Goal: Information Seeking & Learning: Learn about a topic

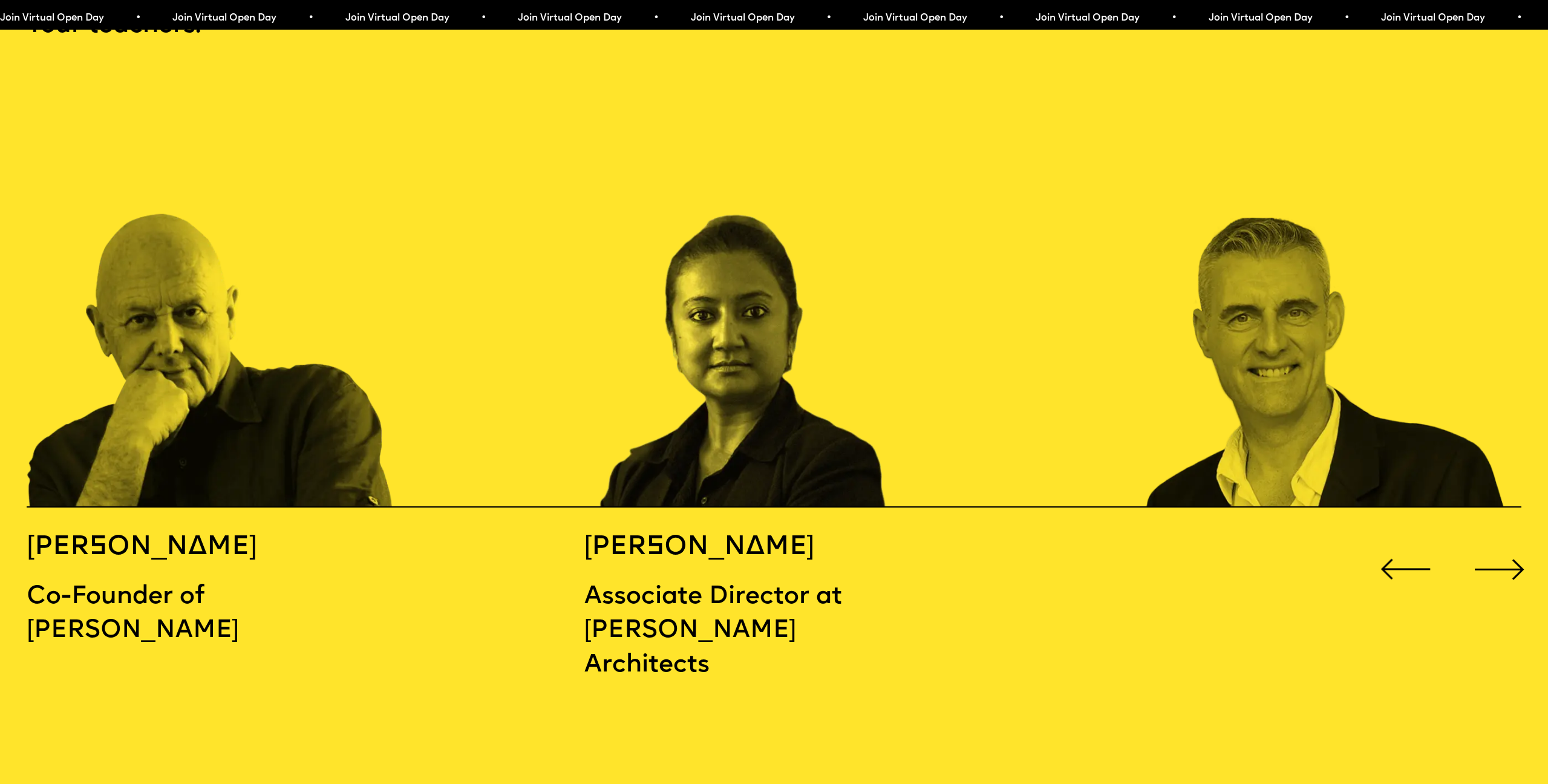
scroll to position [2382, 0]
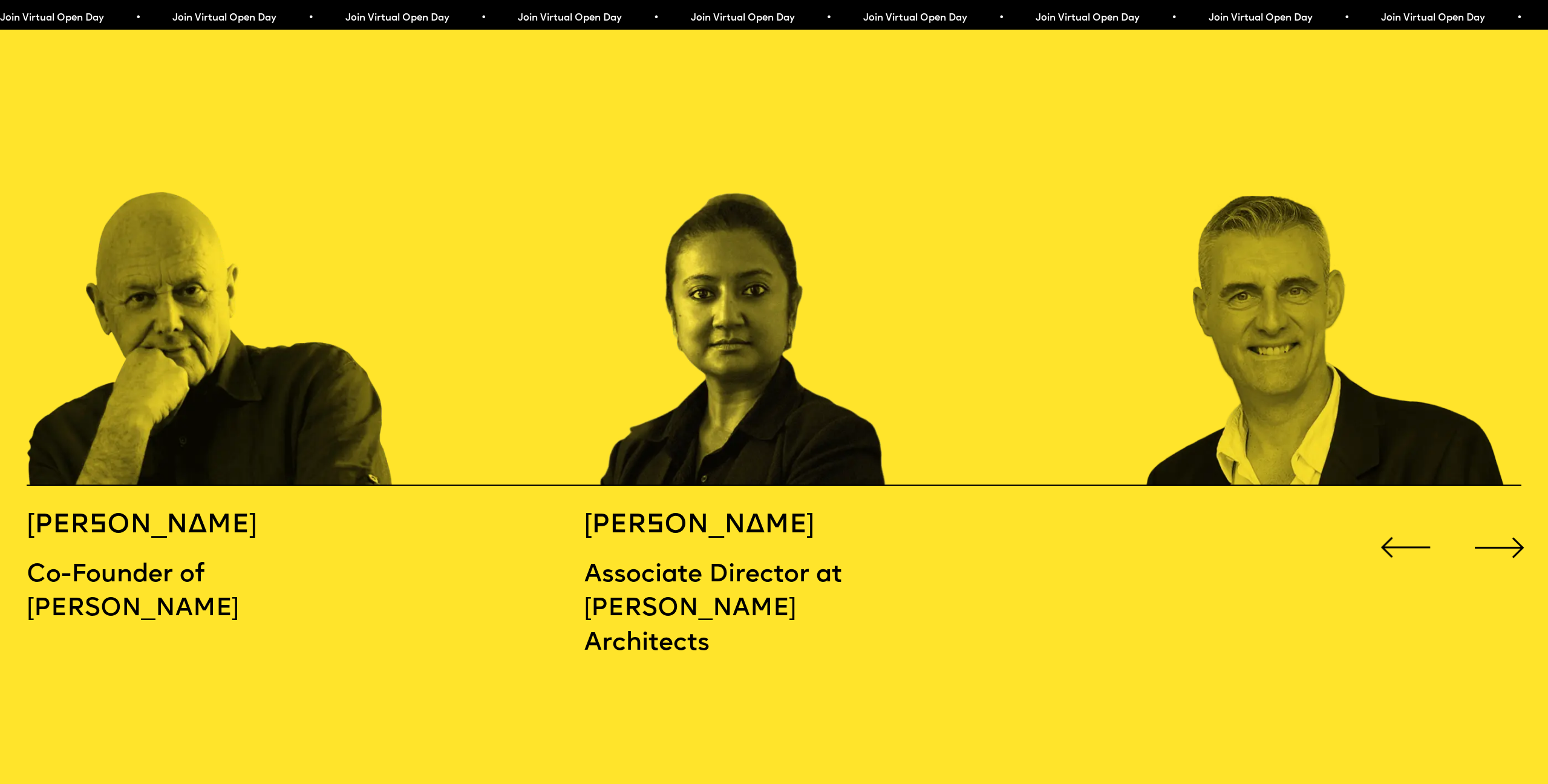
click at [1503, 516] on div "Next slide" at bounding box center [1499, 547] width 62 height 62
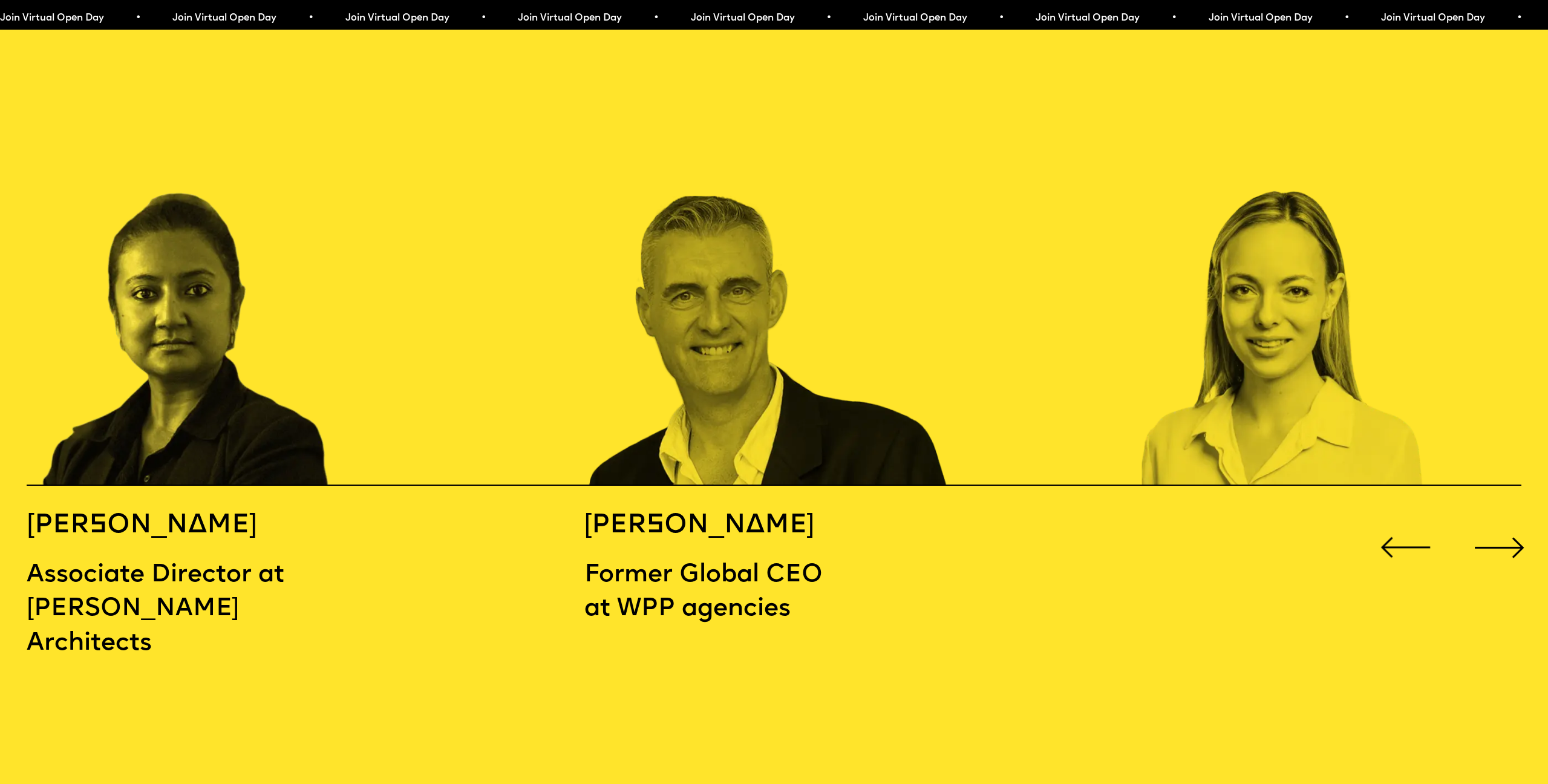
click at [1503, 516] on div "Next slide" at bounding box center [1499, 547] width 62 height 62
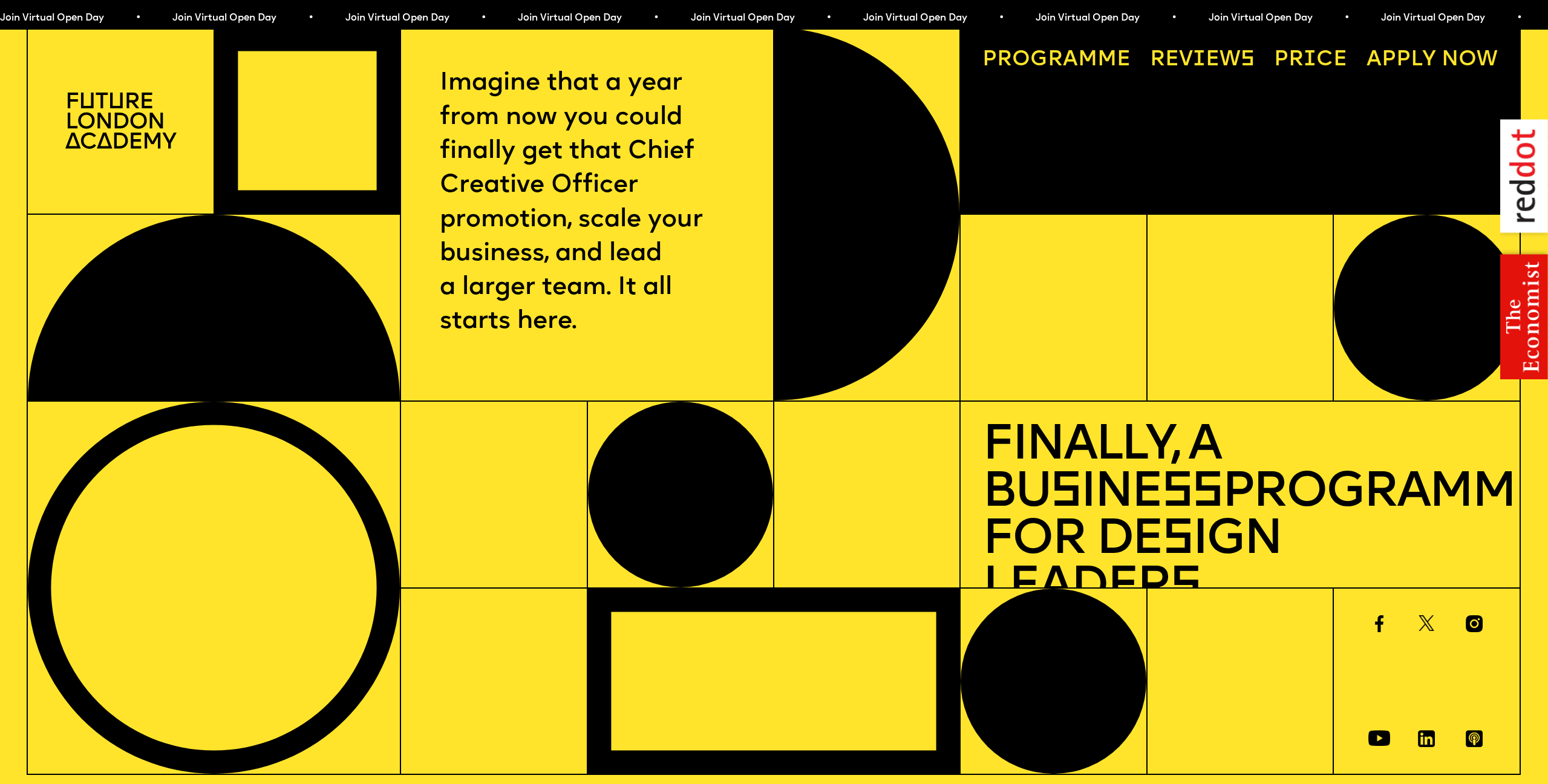
scroll to position [0, 0]
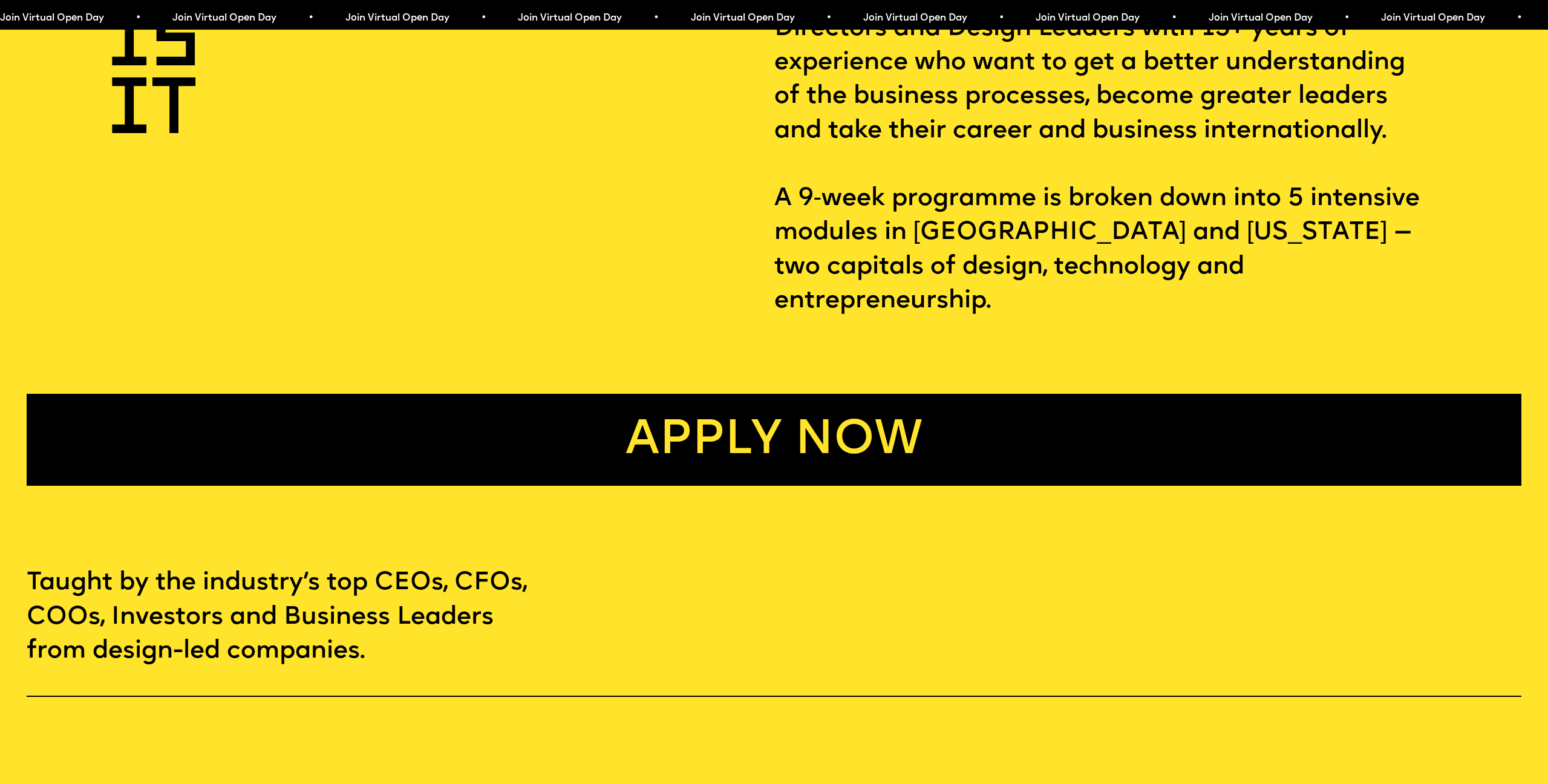
click at [854, 393] on link "Apply now" at bounding box center [773, 439] width 1494 height 92
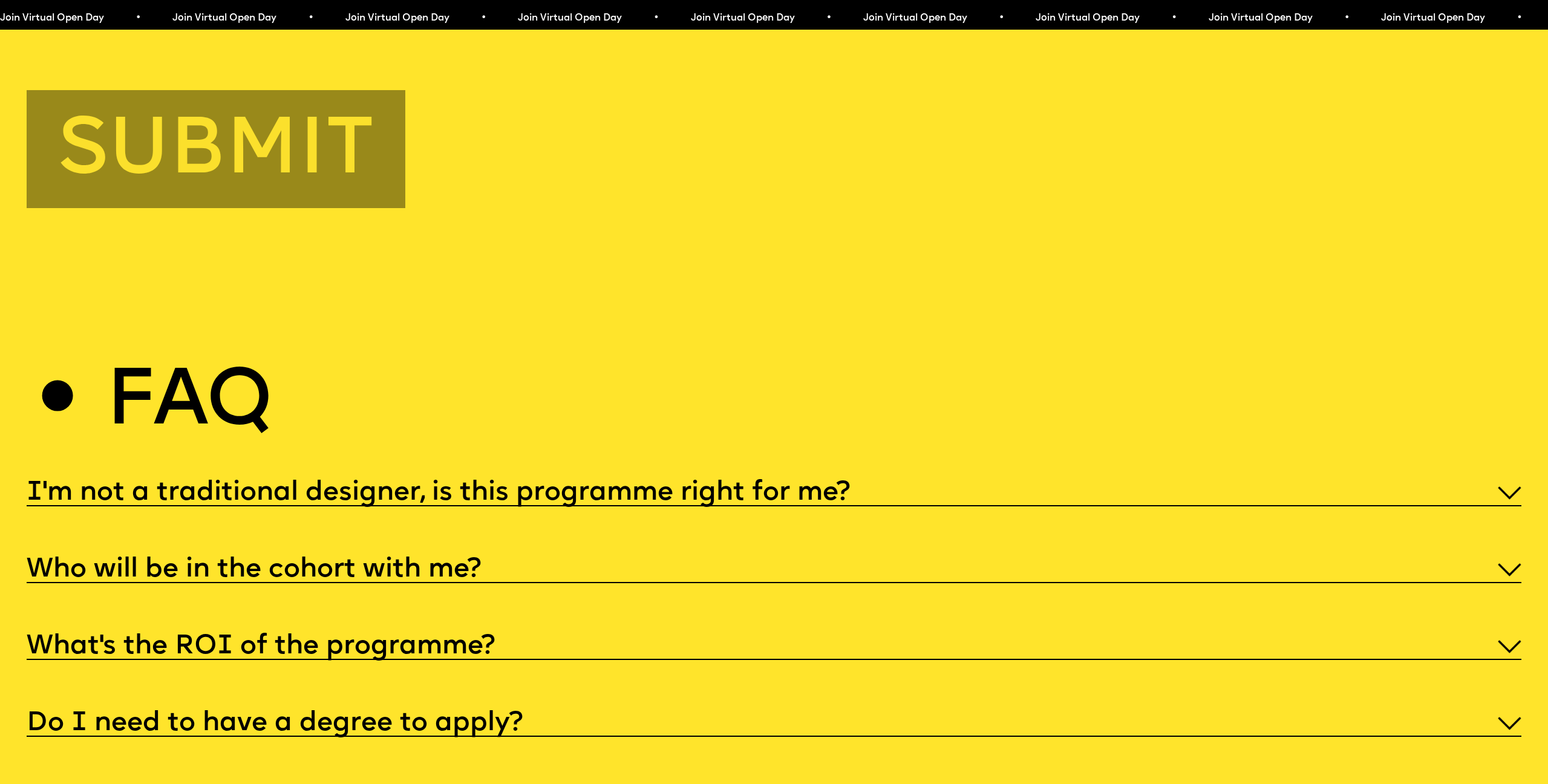
scroll to position [7813, 0]
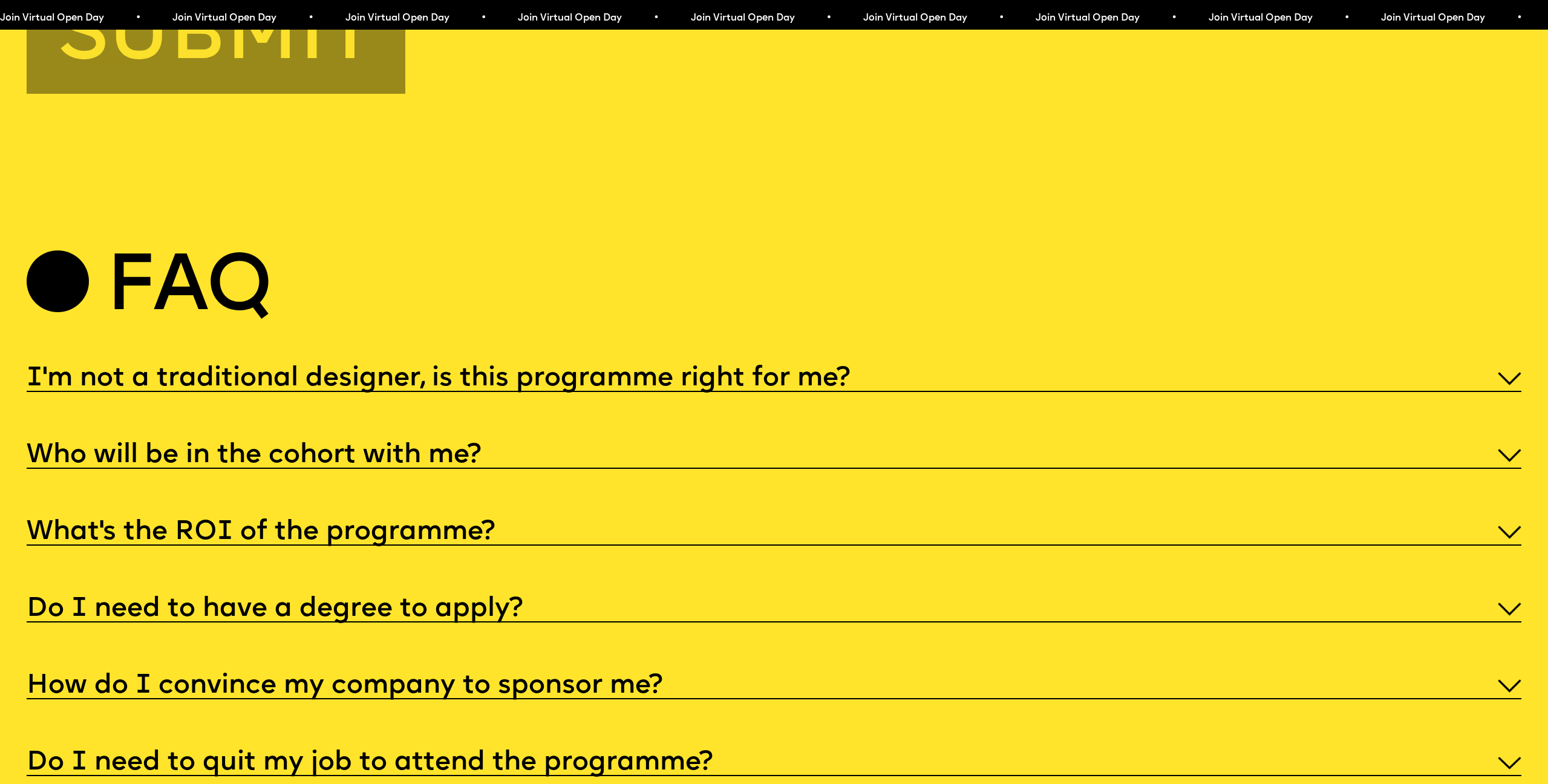
click at [630, 373] on h5 "I'm not a traditional designer, is this programme right for me?" at bounding box center [438, 379] width 824 height 12
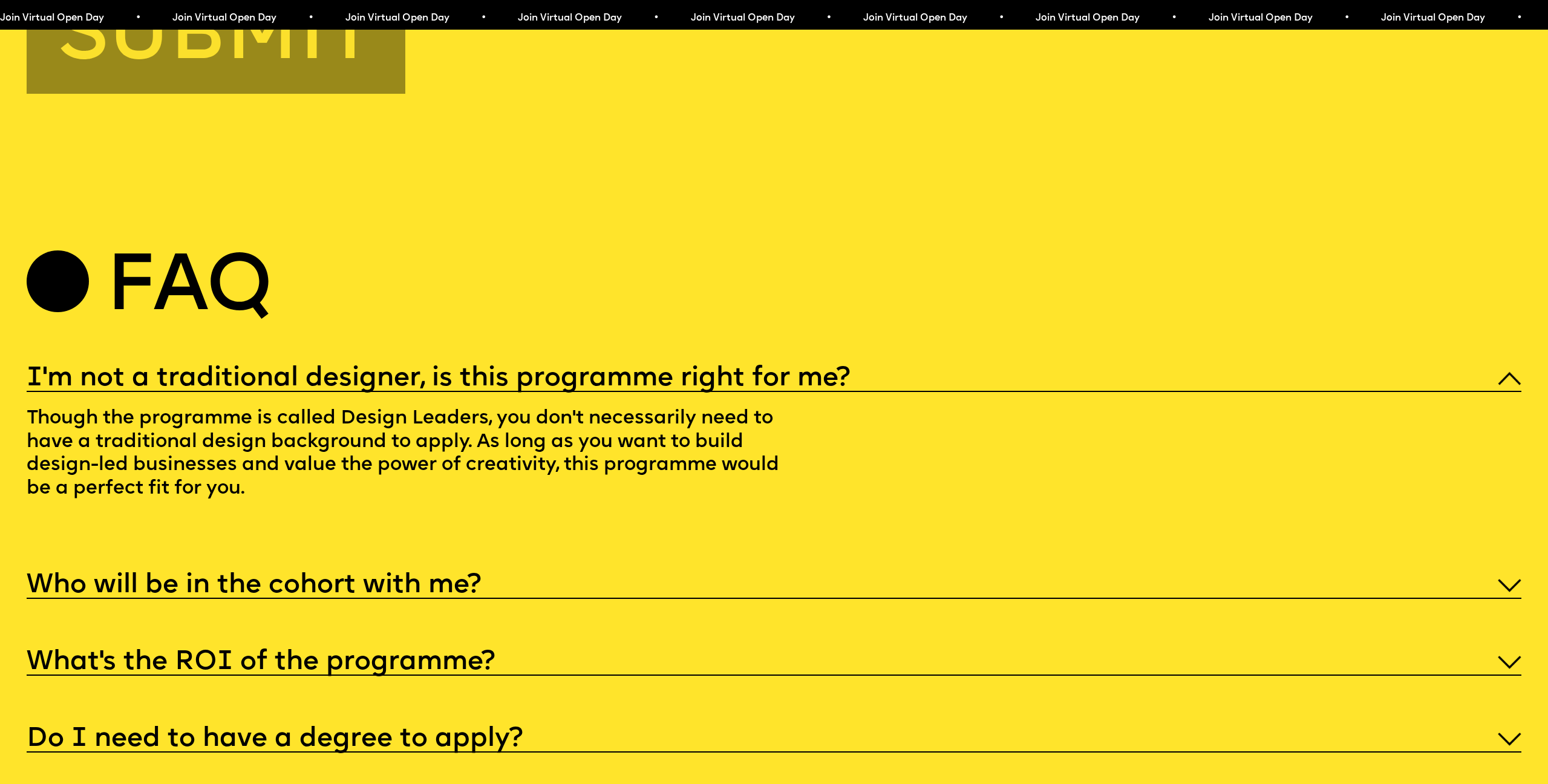
click at [629, 373] on h5 "I'm not a traditional designer, is this programme right for me?" at bounding box center [438, 379] width 824 height 12
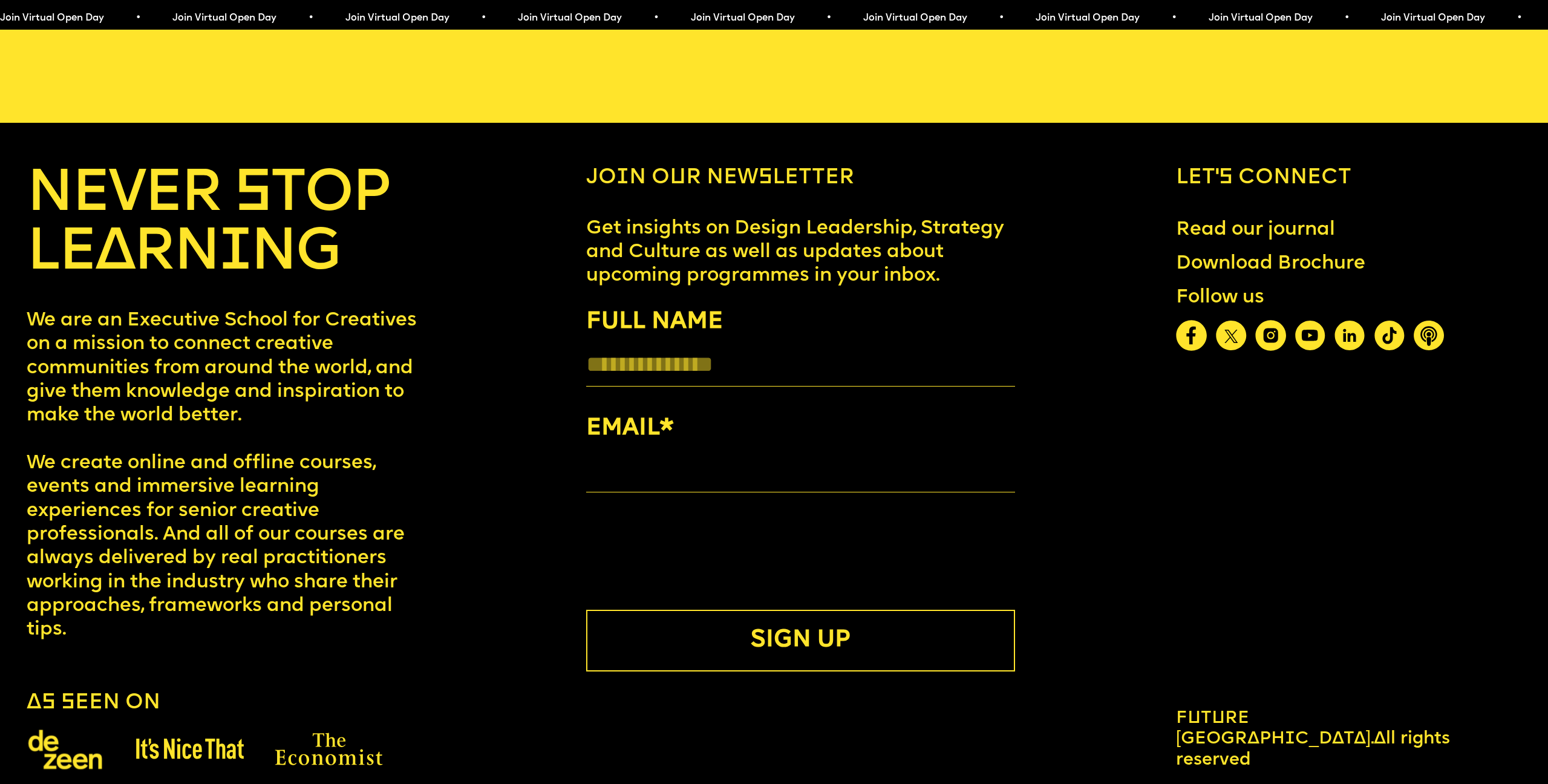
scroll to position [8615, 0]
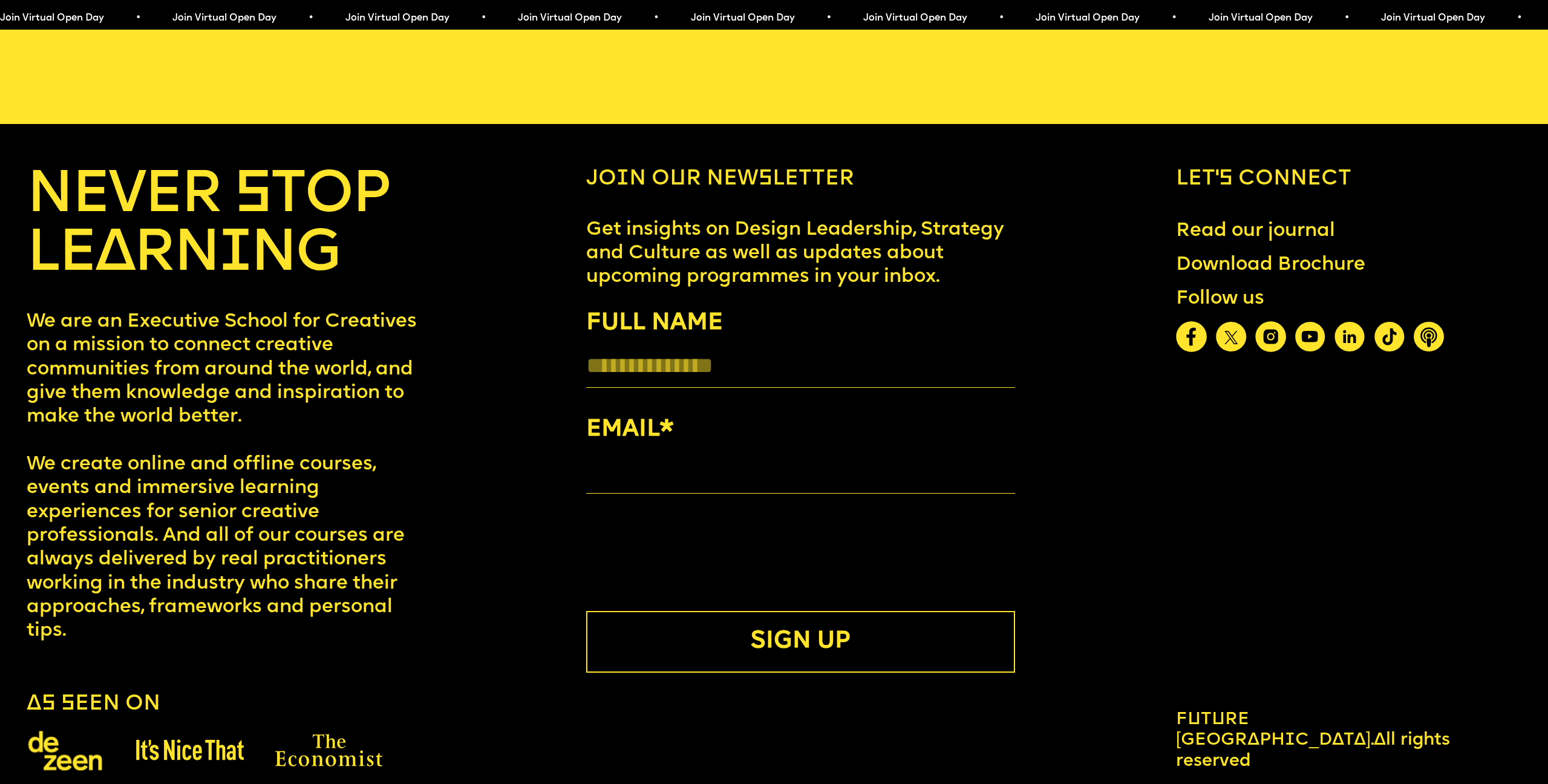
click at [155, 739] on img at bounding box center [189, 749] width 109 height 21
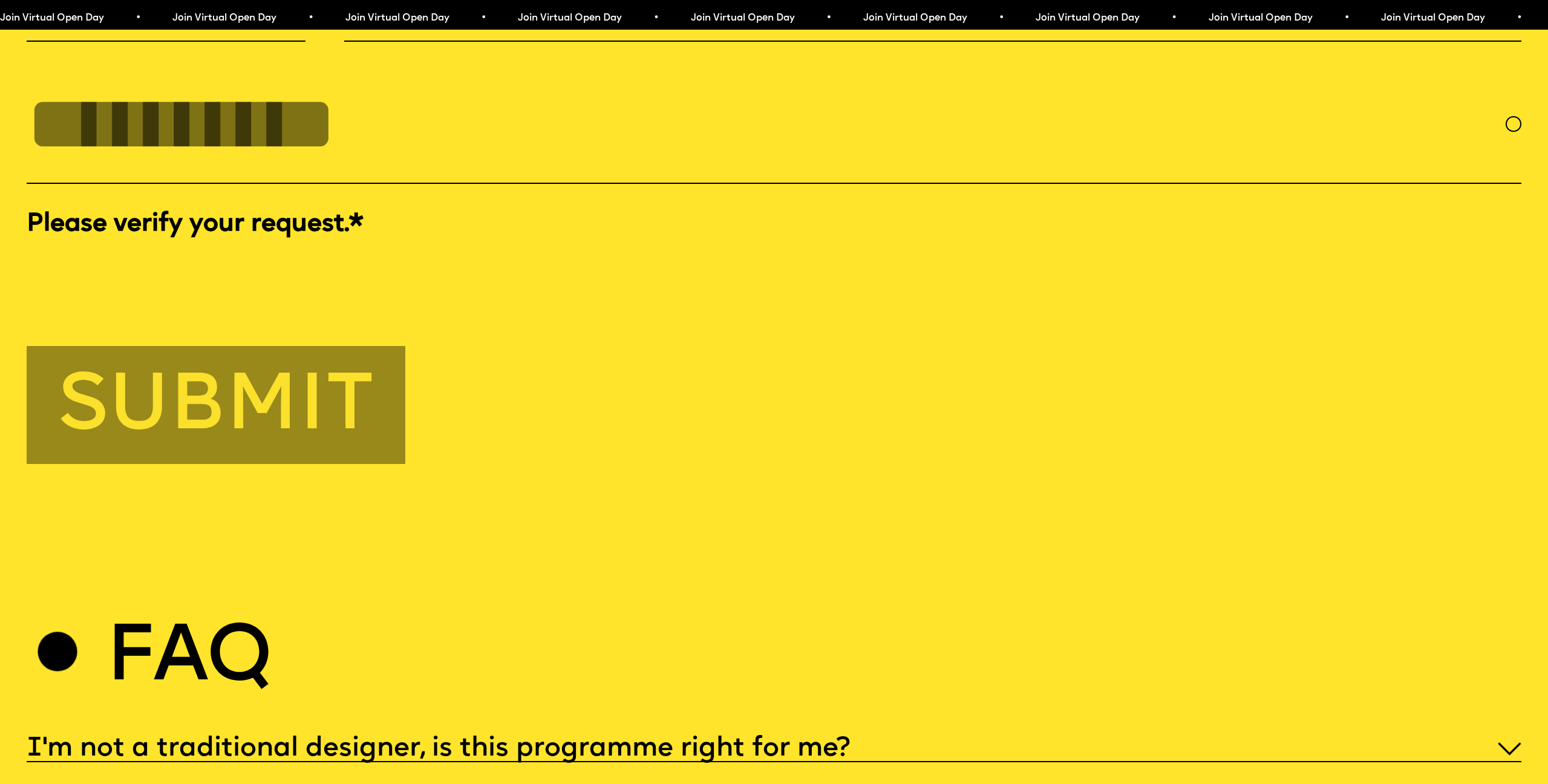
scroll to position [7314, 0]
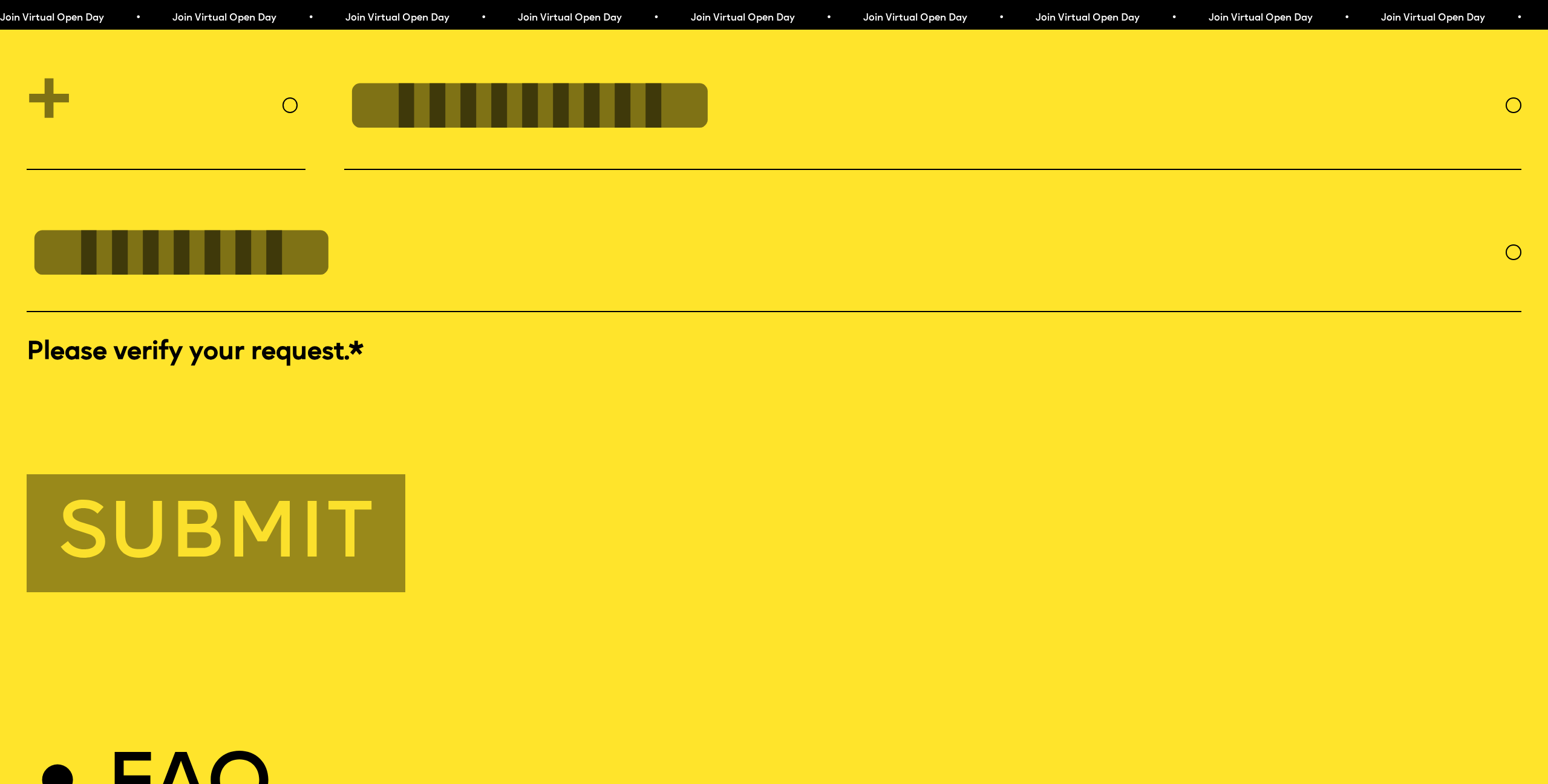
click at [862, 19] on span "Join Virtual Open Day • Join Virtual Open Day • Join Virtual Open Day • Join Vi…" at bounding box center [1293, 18] width 863 height 9
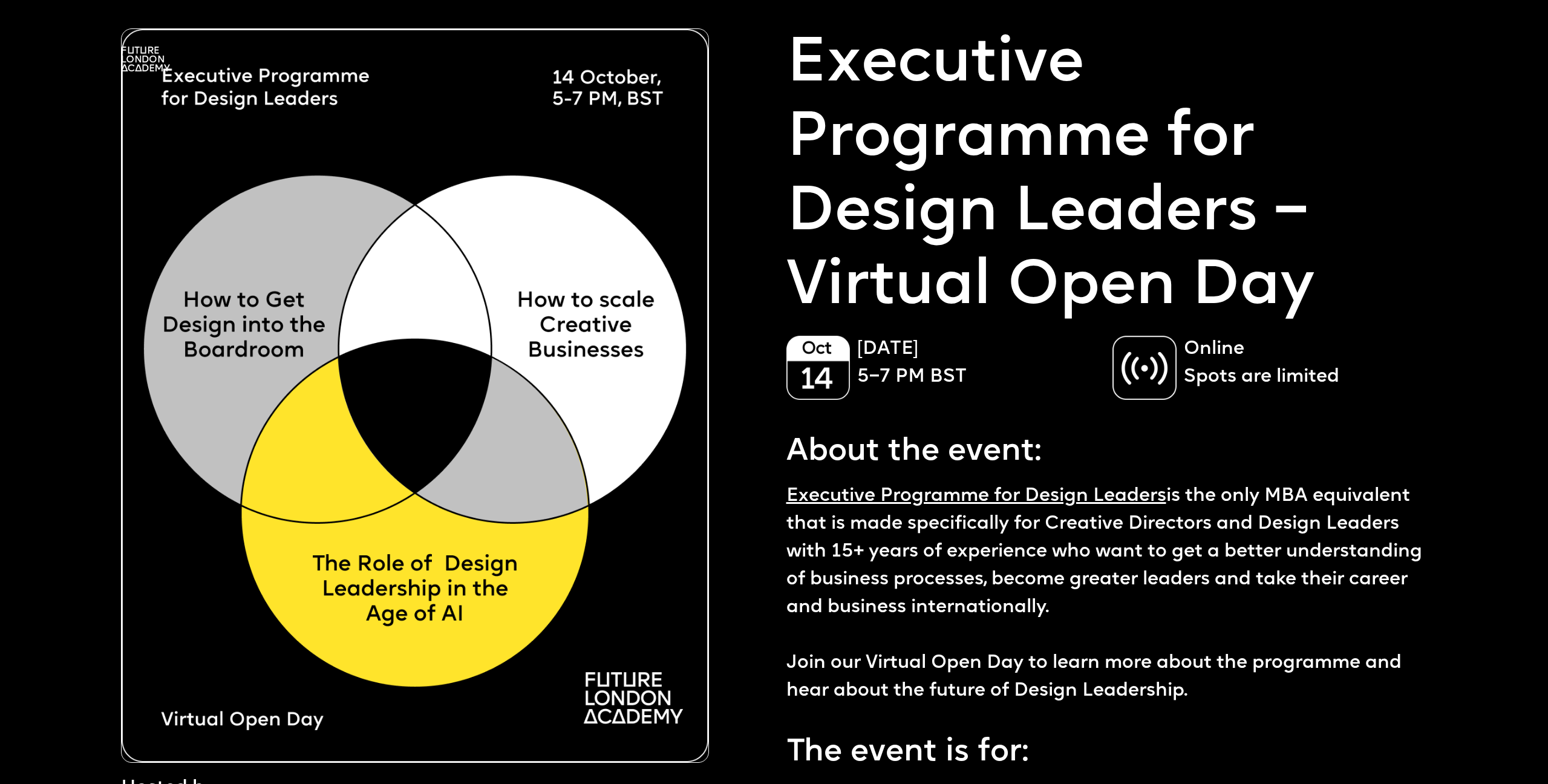
click at [137, 56] on img at bounding box center [145, 58] width 49 height 25
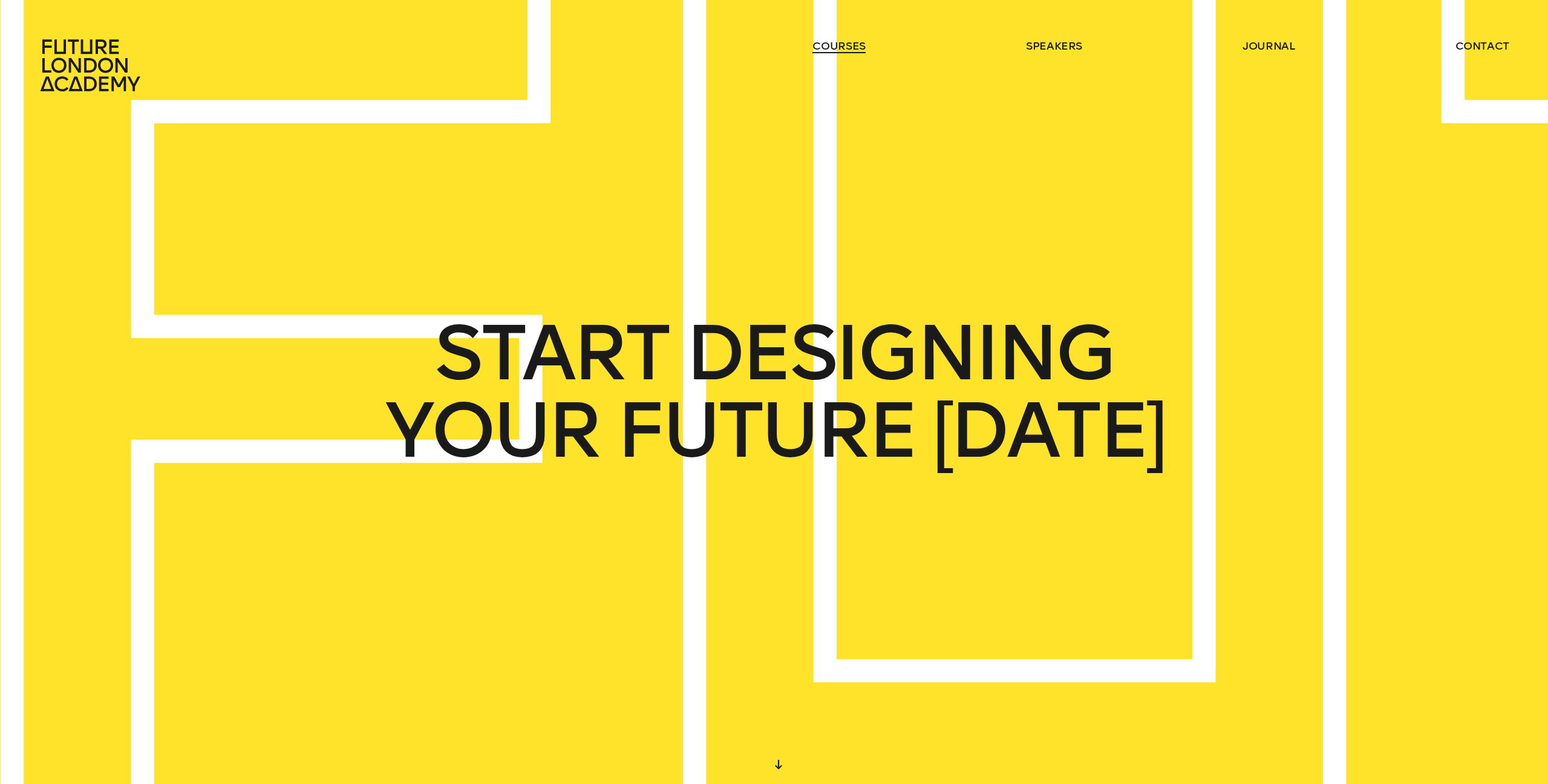
click at [833, 46] on link "courses" at bounding box center [839, 45] width 53 height 15
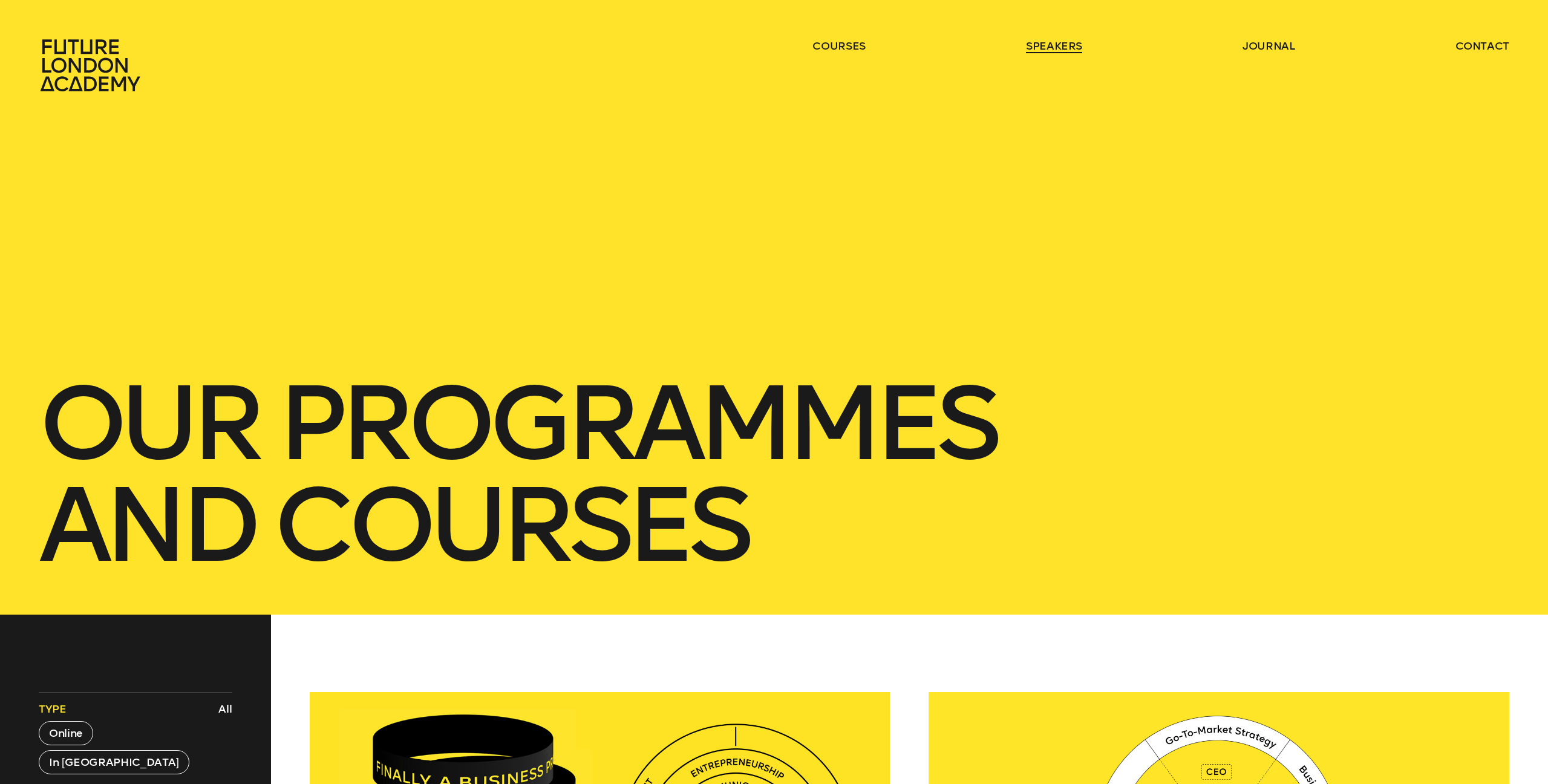
click at [1059, 53] on link "speakers" at bounding box center [1055, 45] width 56 height 15
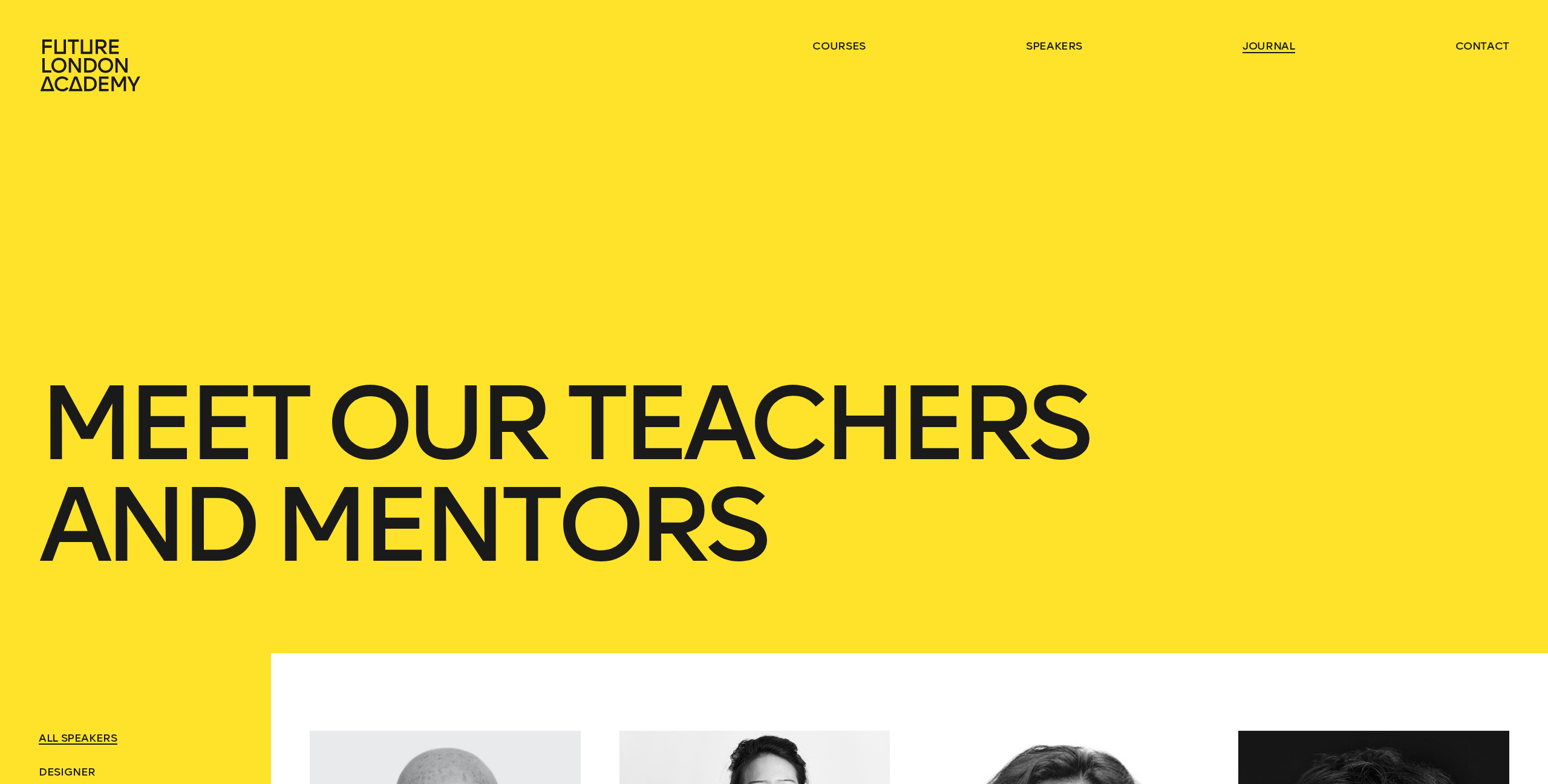
click at [1267, 47] on link "journal" at bounding box center [1269, 45] width 53 height 15
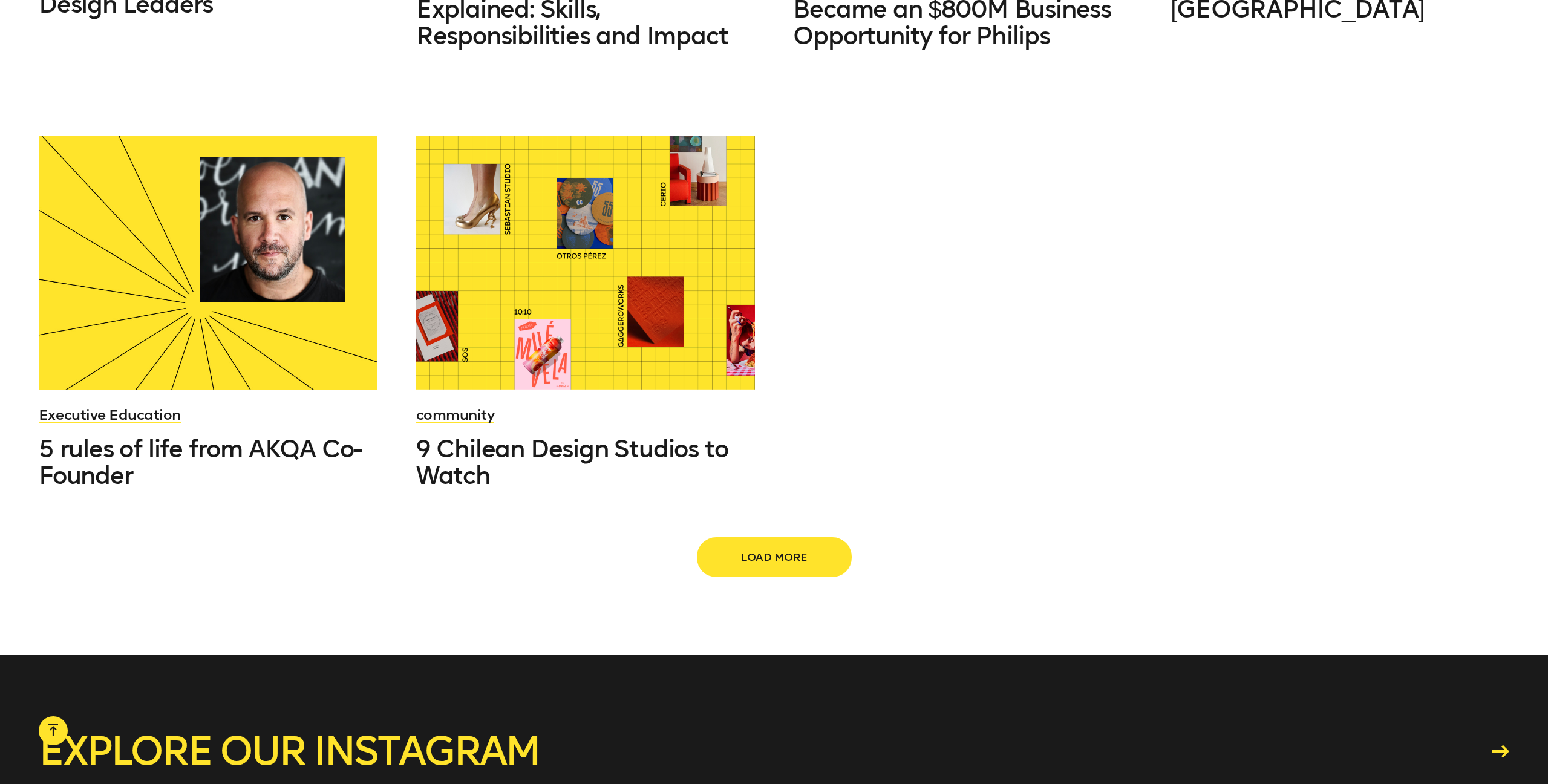
scroll to position [1534, 0]
